Goal: Find specific page/section: Find specific page/section

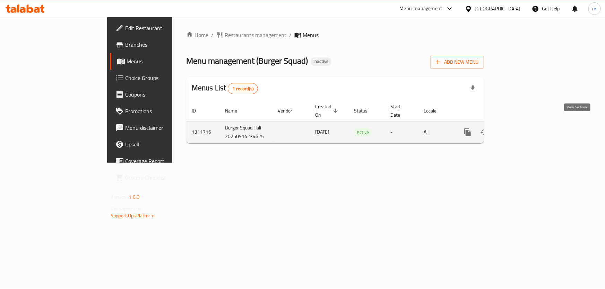
click at [520, 129] on icon "enhanced table" at bounding box center [517, 132] width 6 height 6
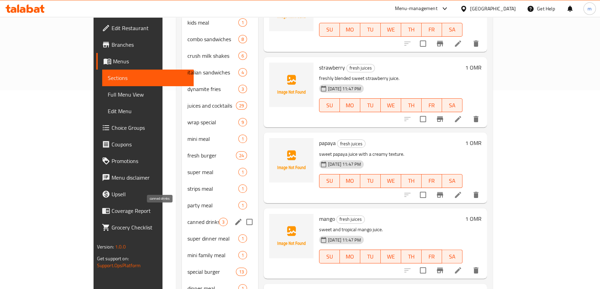
scroll to position [235, 0]
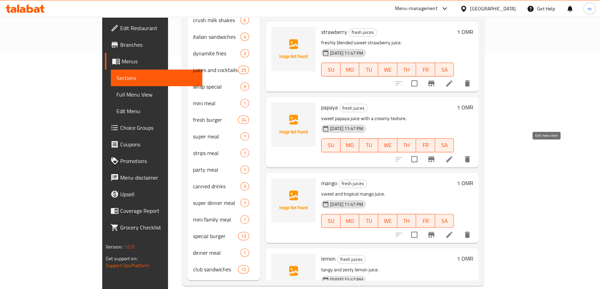
click at [454, 155] on icon at bounding box center [449, 159] width 8 height 8
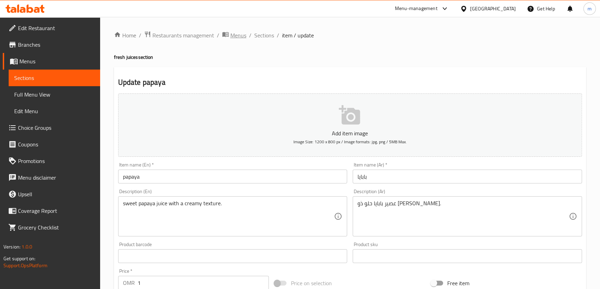
click at [228, 35] on icon "breadcrumb" at bounding box center [225, 34] width 7 height 7
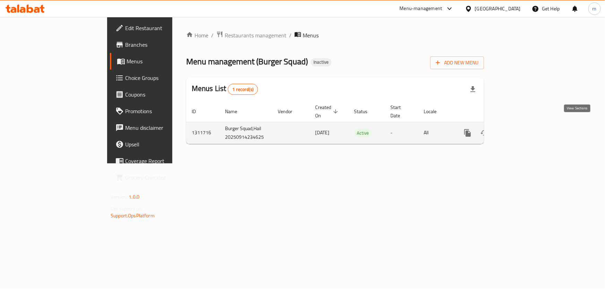
click at [526, 128] on link "enhanced table" at bounding box center [517, 133] width 17 height 17
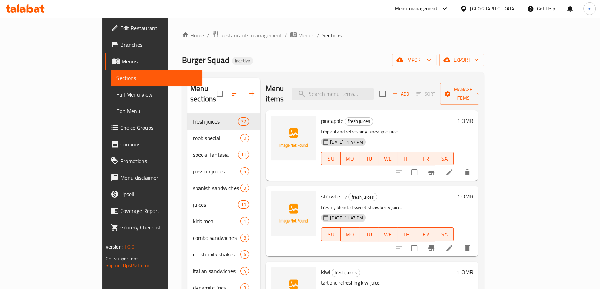
click at [298, 38] on span "Menus" at bounding box center [306, 35] width 16 height 8
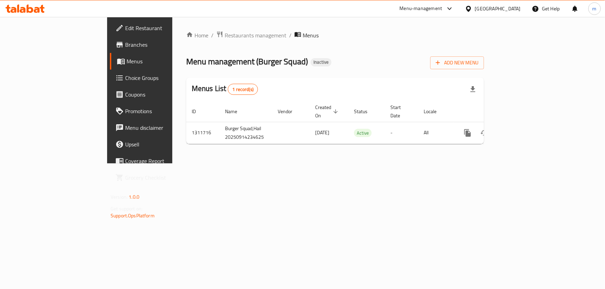
click at [110, 39] on link "Branches" at bounding box center [159, 44] width 98 height 17
